Goal: Navigation & Orientation: Find specific page/section

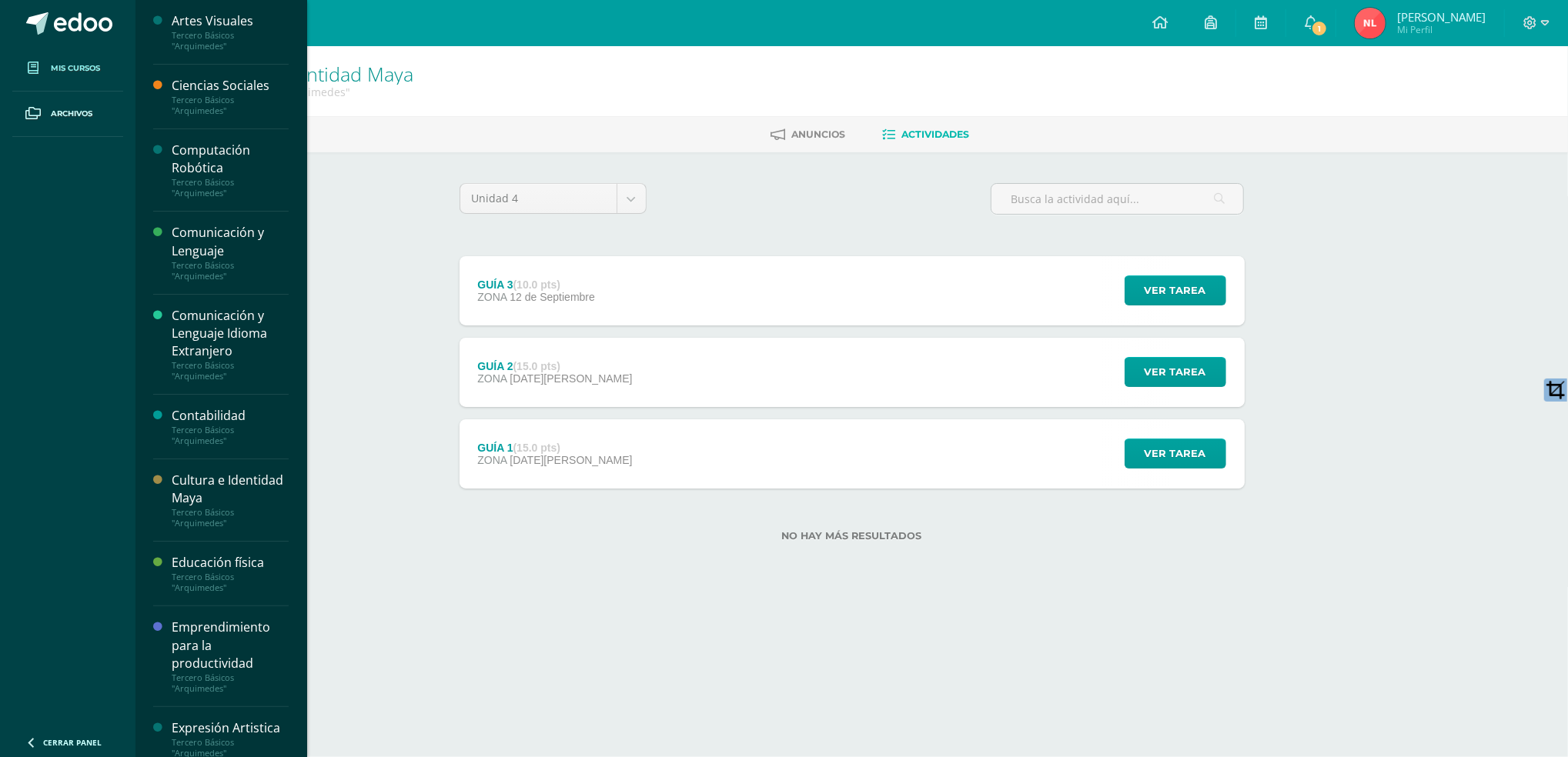
click at [61, 64] on span "Mis cursos" at bounding box center [75, 68] width 49 height 12
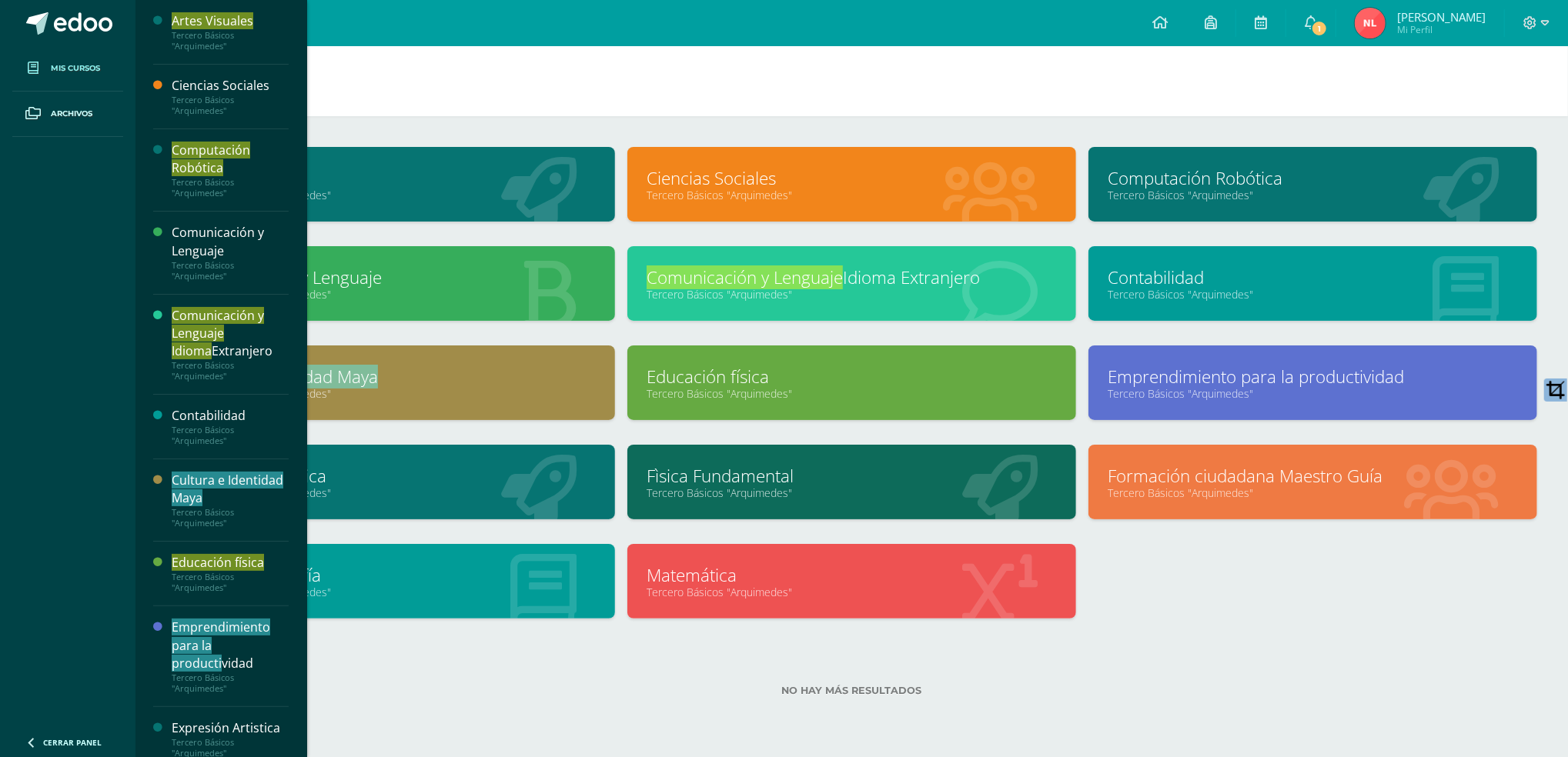
click at [895, 460] on div "Fìsica Fundamental Tercero Básicos "[PERSON_NAME]"" at bounding box center [852, 482] width 449 height 74
click at [890, 474] on link "Fìsica Fundamental" at bounding box center [851, 476] width 410 height 24
